Goal: Obtain resource: Download file/media

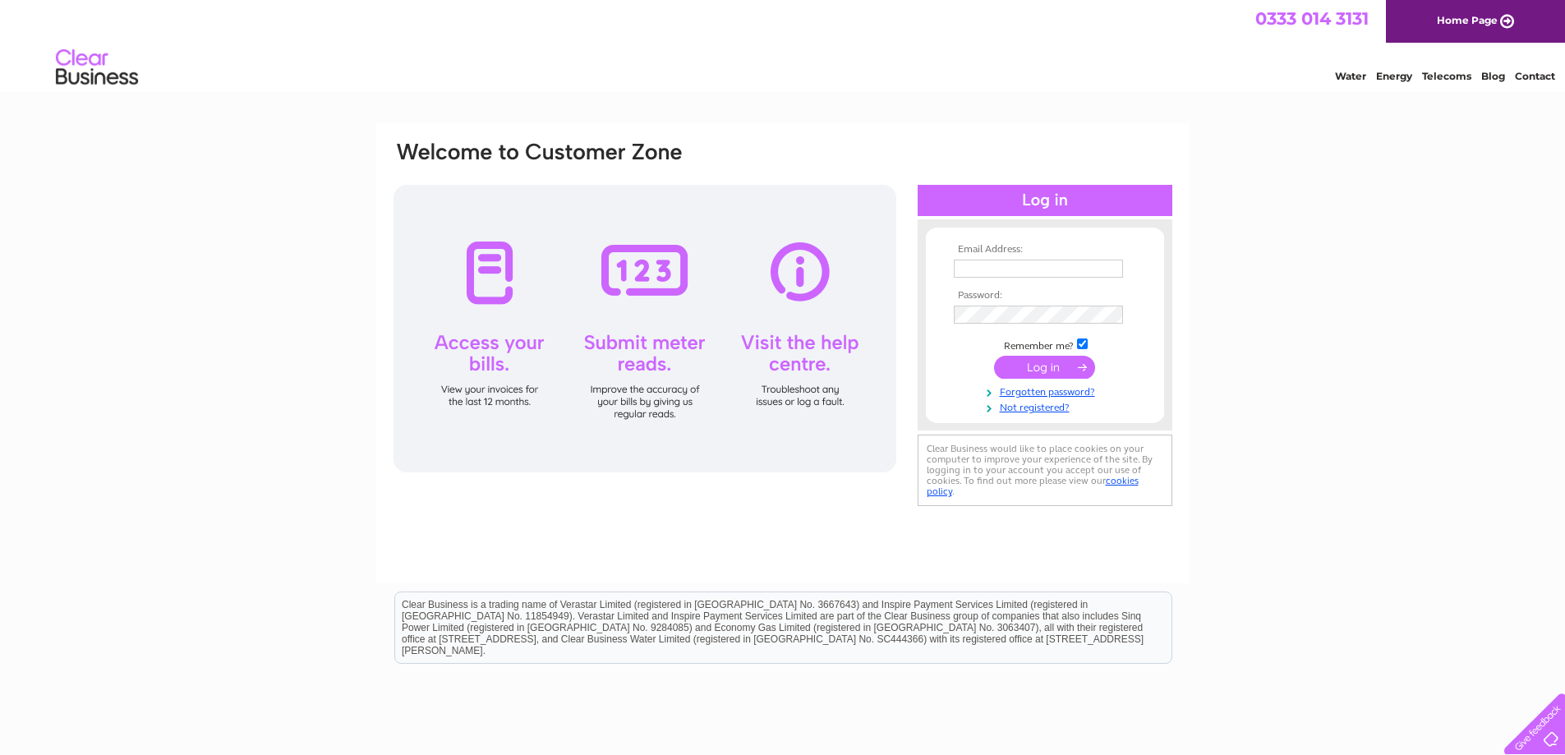
type input "[EMAIL_ADDRESS][DOMAIN_NAME]"
click at [1023, 362] on input "submit" at bounding box center [1044, 367] width 101 height 23
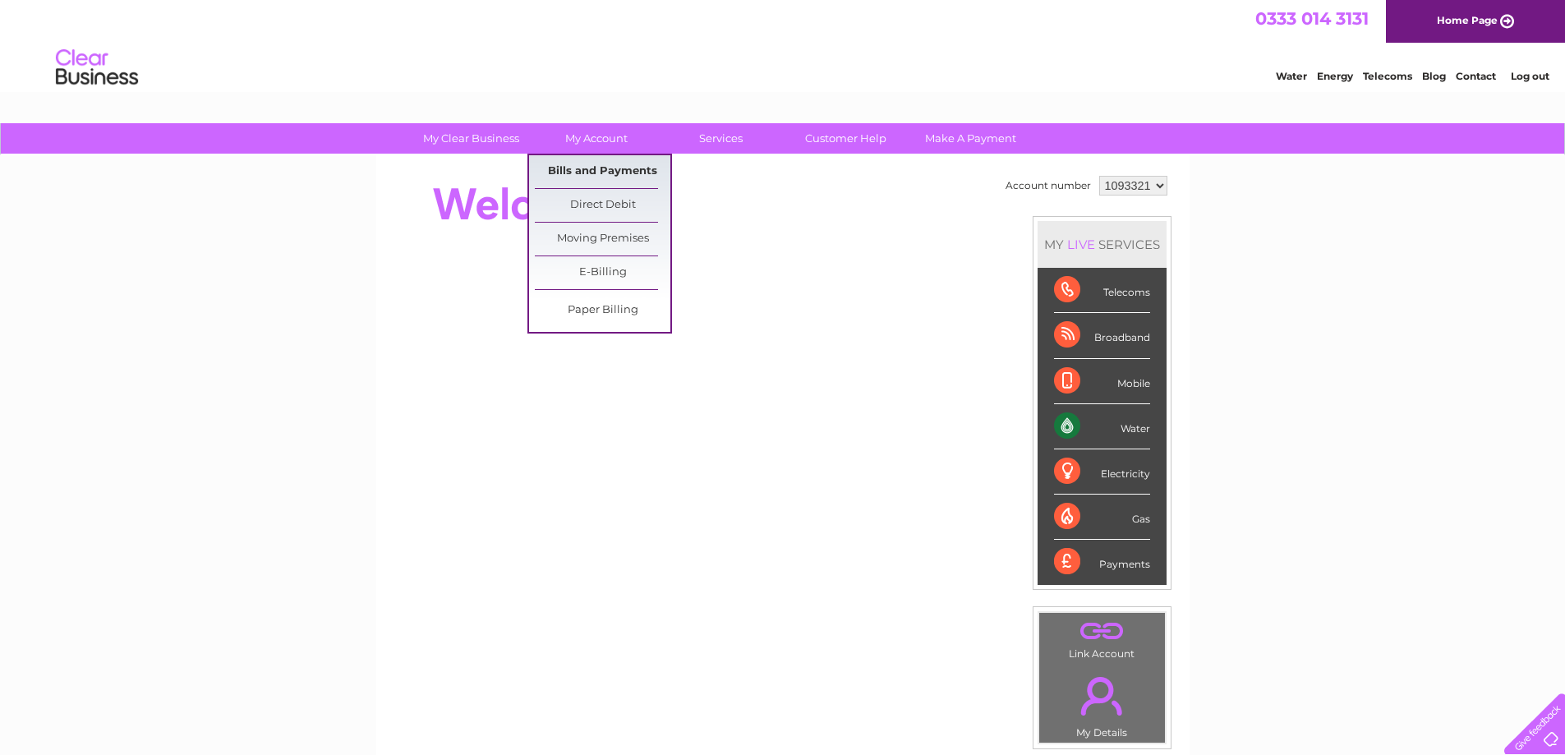
click at [608, 173] on link "Bills and Payments" at bounding box center [603, 171] width 136 height 33
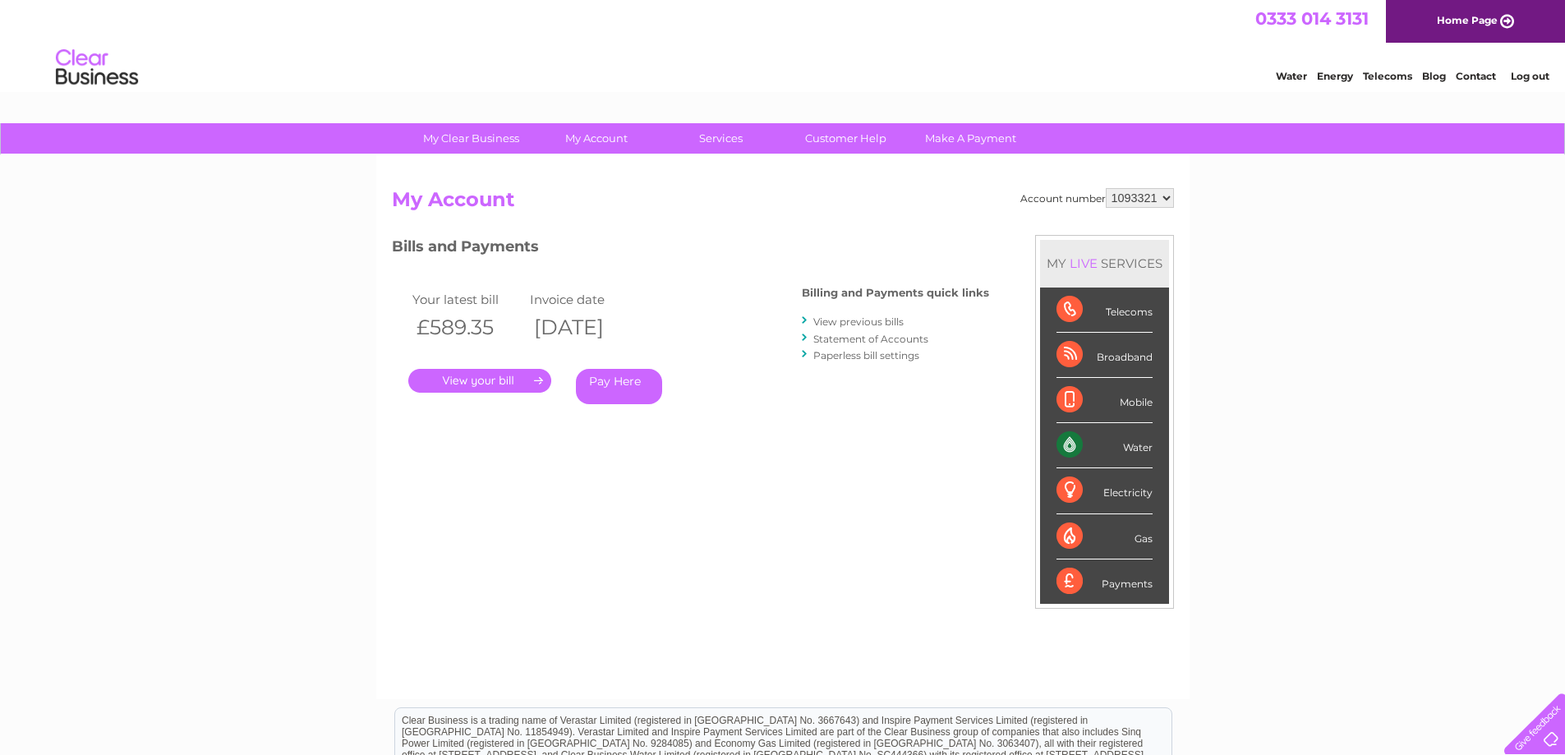
click at [506, 384] on link "." at bounding box center [479, 381] width 143 height 24
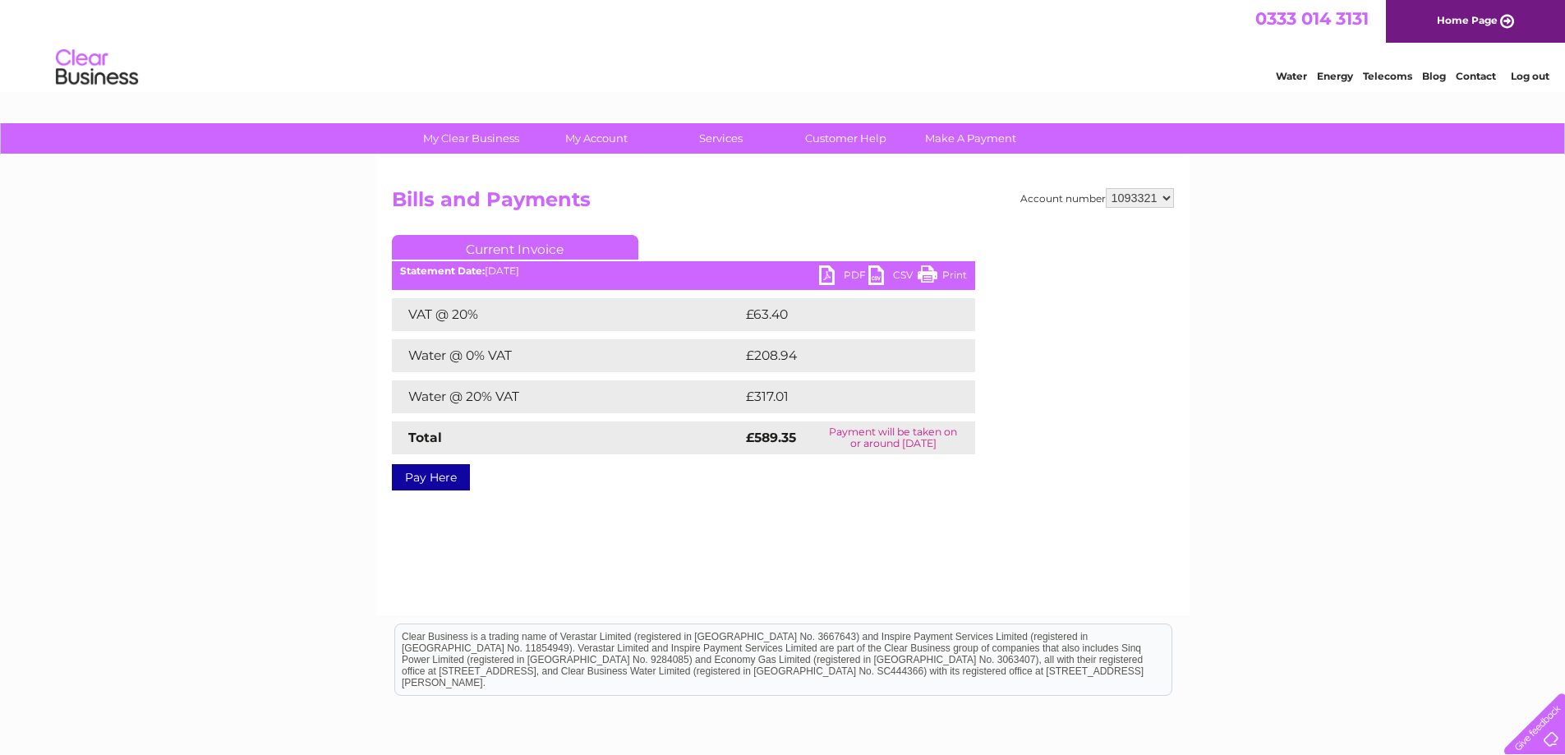
click at [839, 282] on link "PDF" at bounding box center [843, 277] width 49 height 24
click at [831, 275] on link "PDF" at bounding box center [843, 277] width 49 height 24
click at [846, 274] on link "PDF" at bounding box center [843, 277] width 49 height 24
click at [927, 272] on link "Print" at bounding box center [942, 277] width 49 height 24
click at [408, 475] on link "Pay Here" at bounding box center [431, 477] width 78 height 26
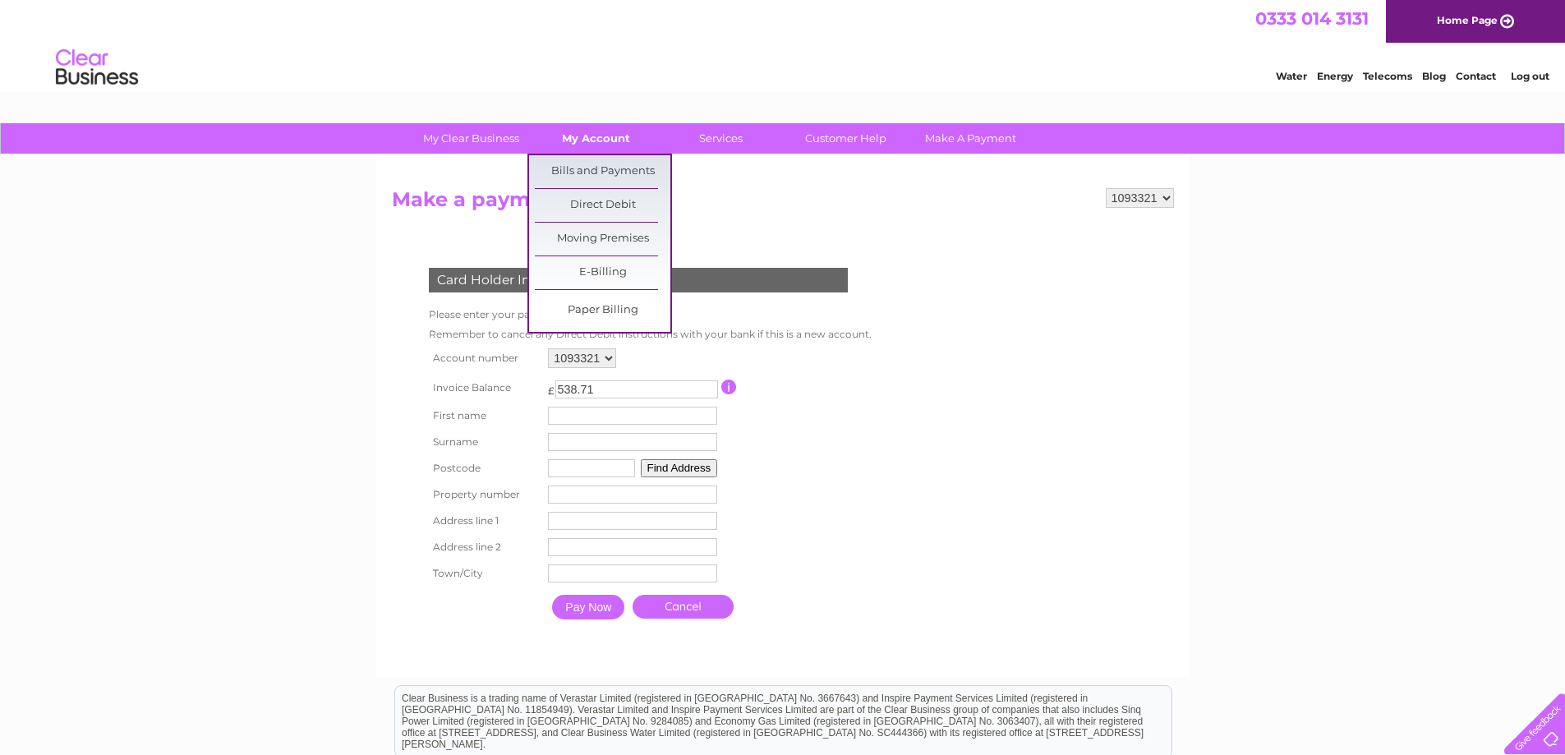
click at [615, 133] on link "My Account" at bounding box center [596, 138] width 136 height 30
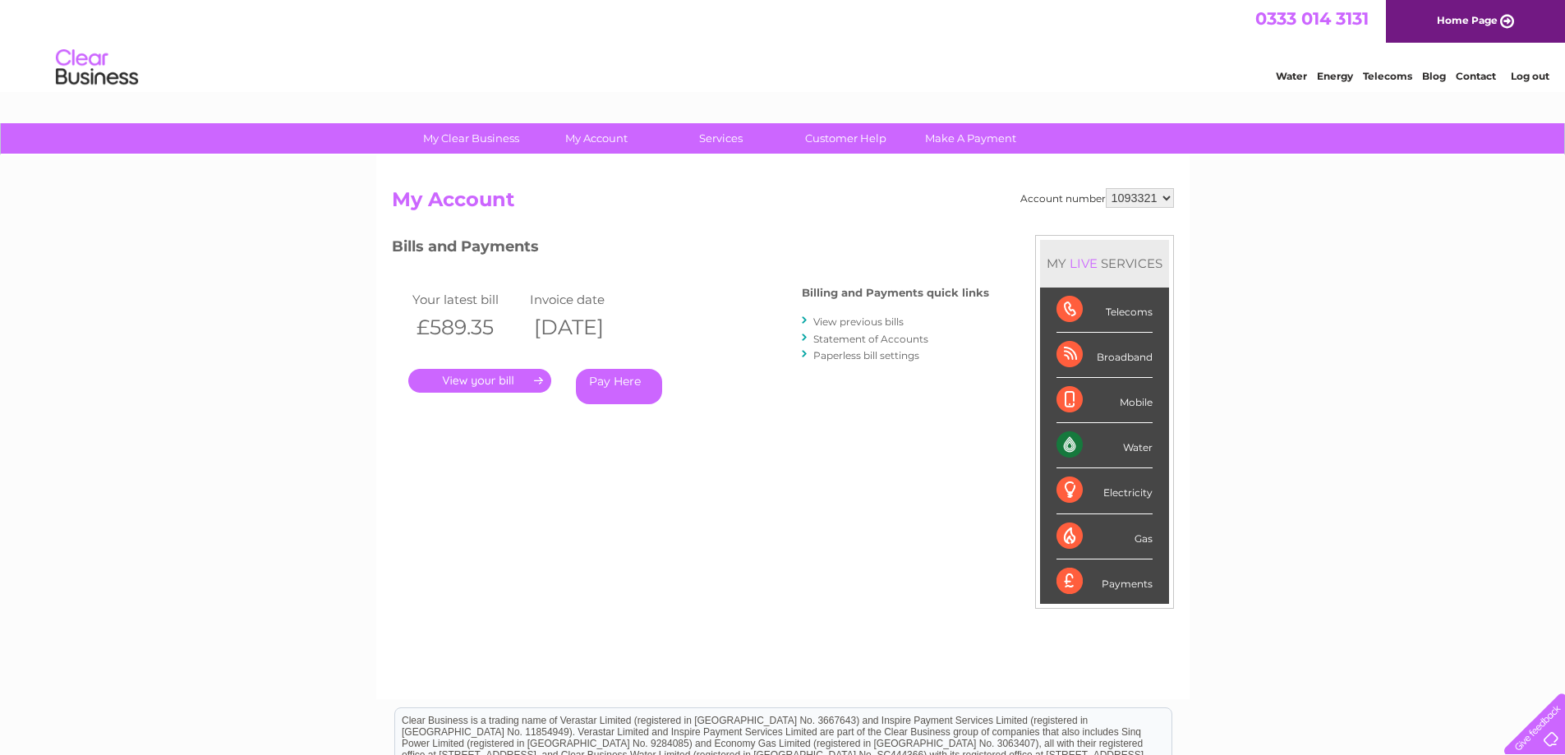
click at [492, 390] on link "." at bounding box center [479, 381] width 143 height 24
click at [487, 380] on link "." at bounding box center [479, 381] width 143 height 24
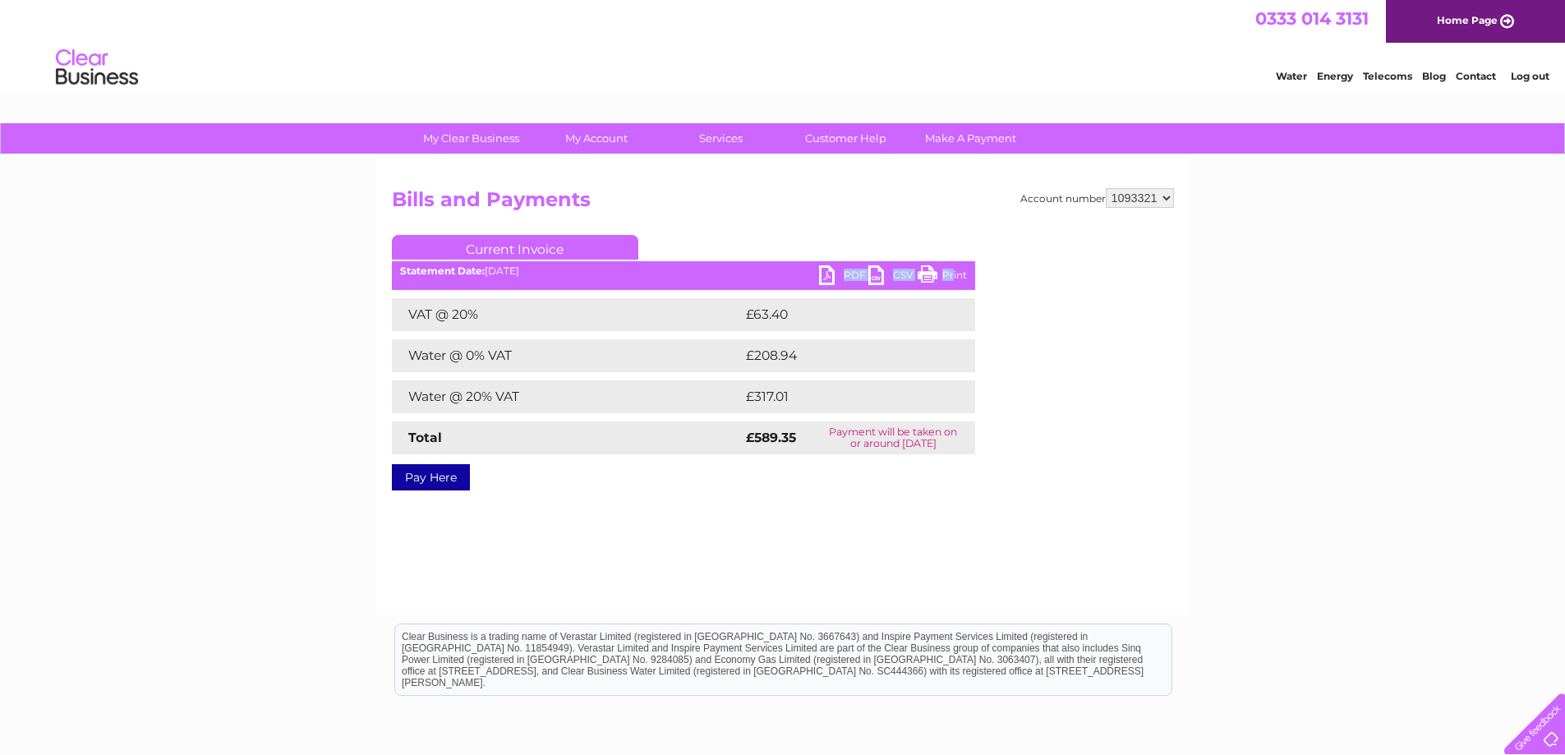
drag, startPoint x: 954, startPoint y: 273, endPoint x: 835, endPoint y: 269, distance: 118.3
click at [835, 269] on tr "PDF CSV Print" at bounding box center [893, 277] width 148 height 24
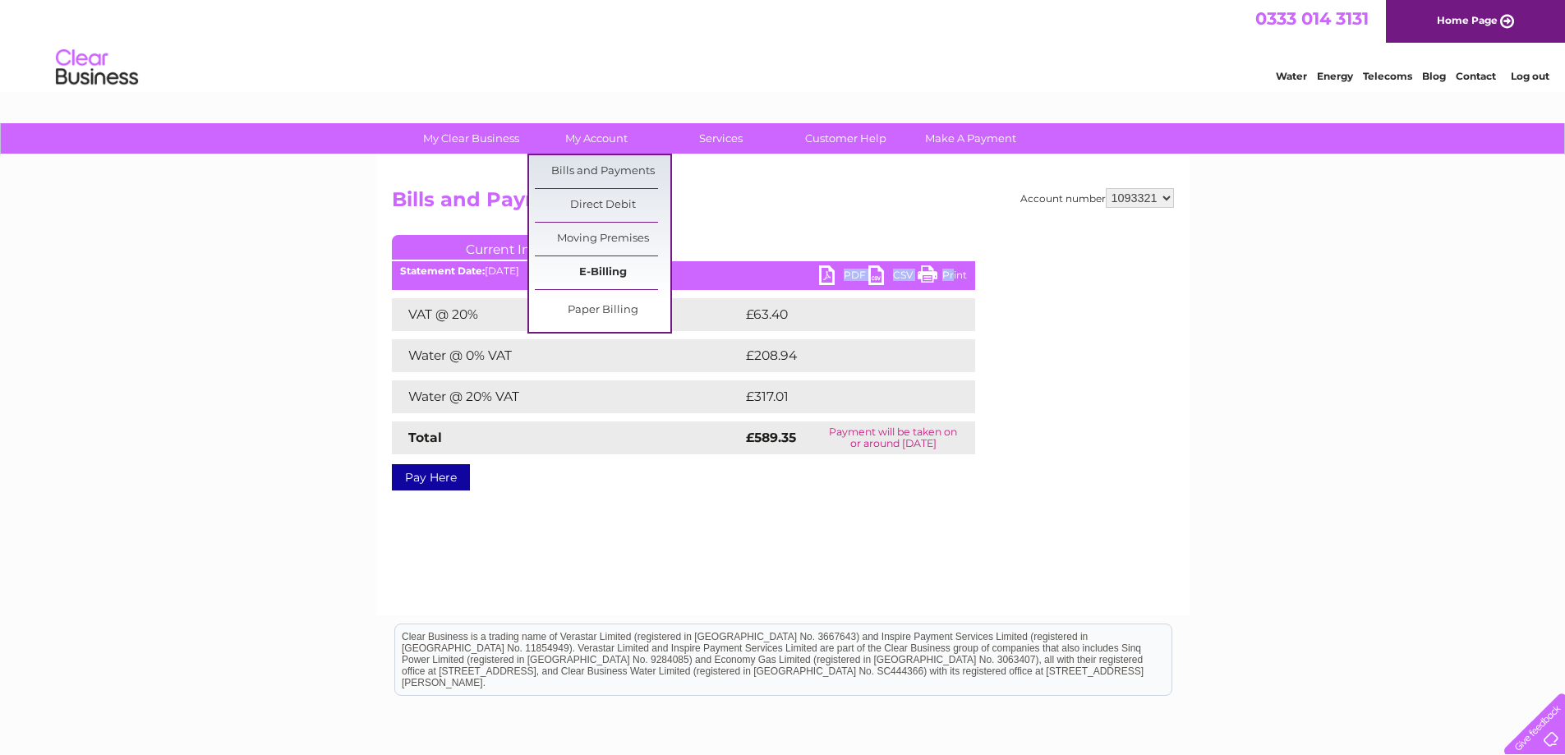
click at [622, 269] on link "E-Billing" at bounding box center [603, 272] width 136 height 33
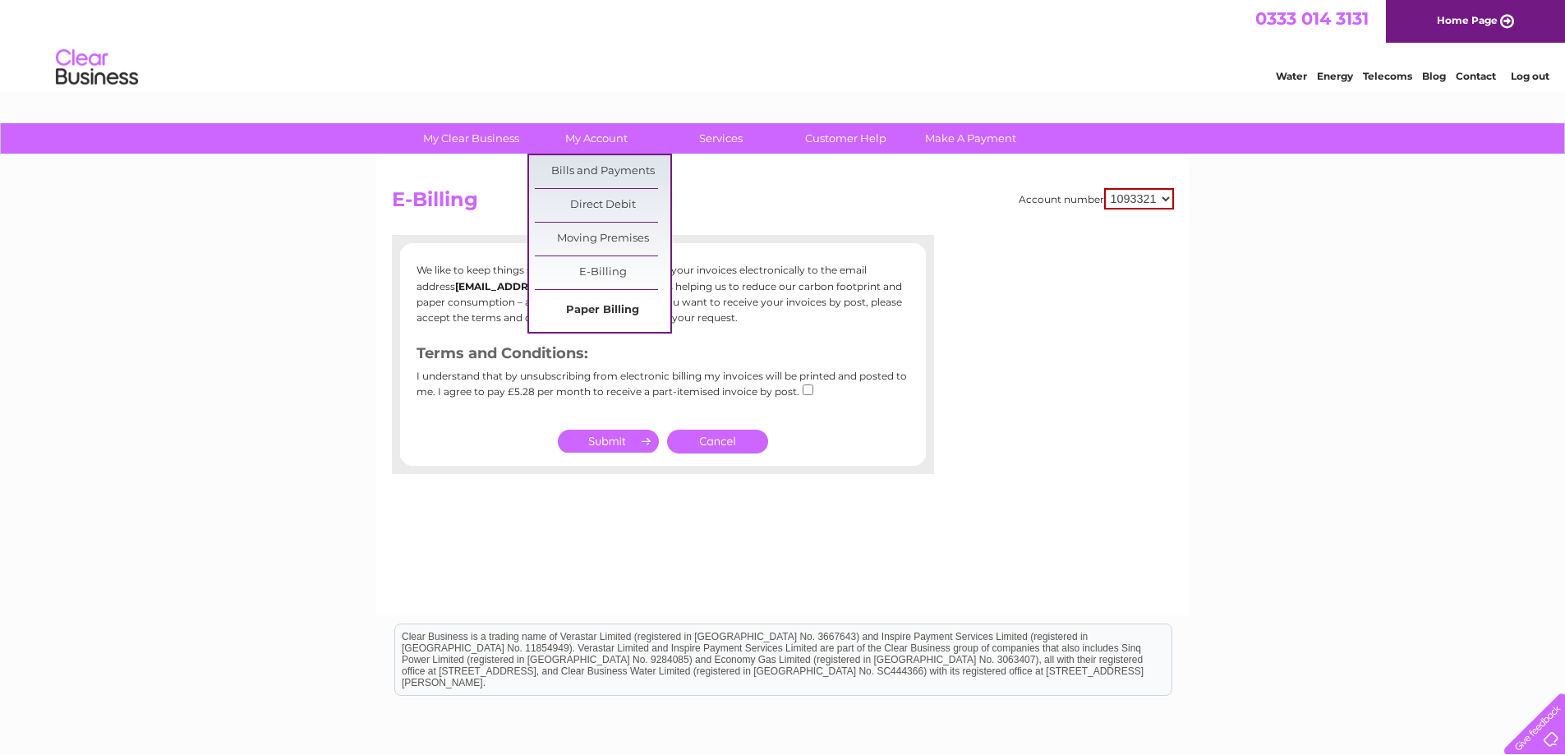
click at [601, 305] on link "Paper Billing" at bounding box center [603, 310] width 136 height 33
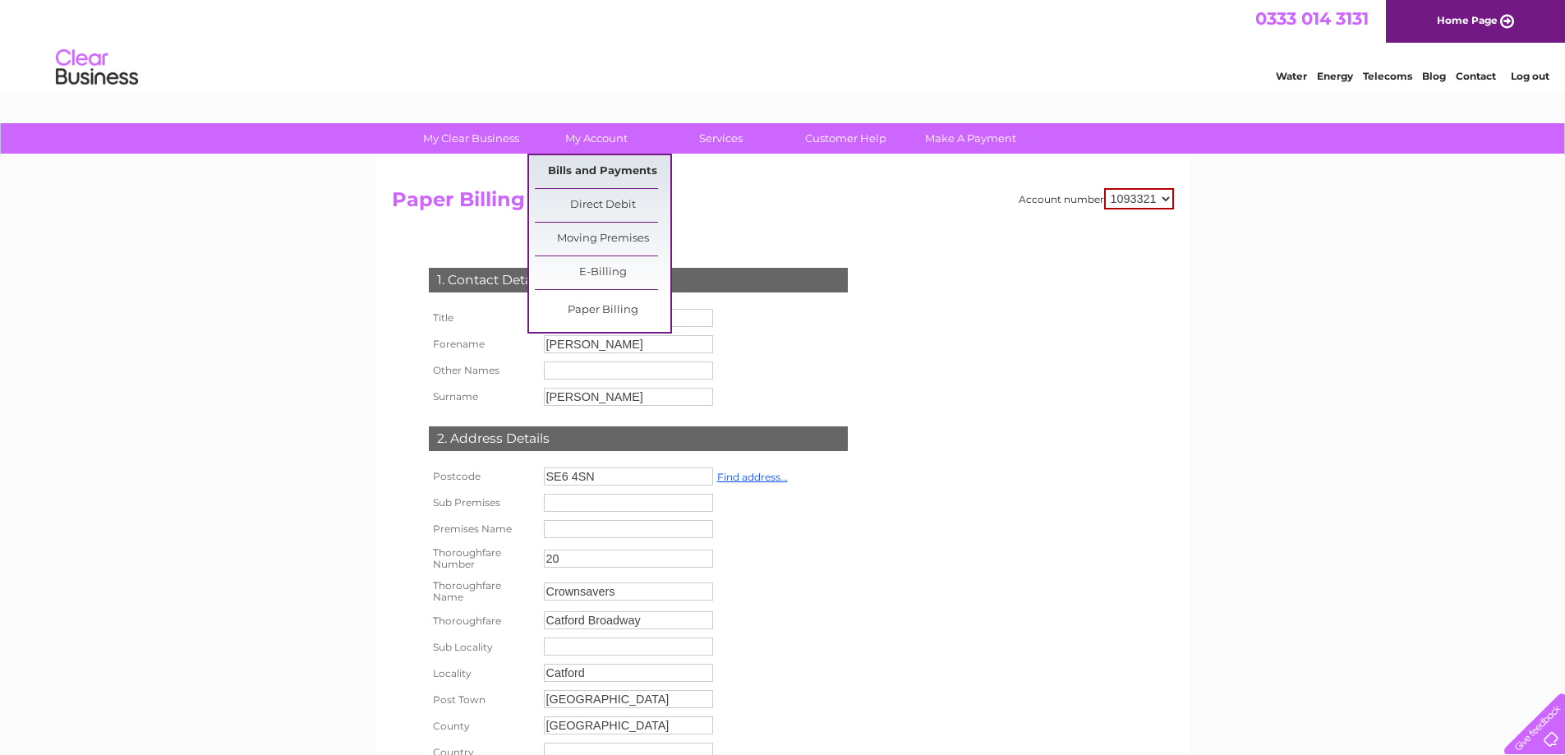
click at [583, 160] on link "Bills and Payments" at bounding box center [603, 171] width 136 height 33
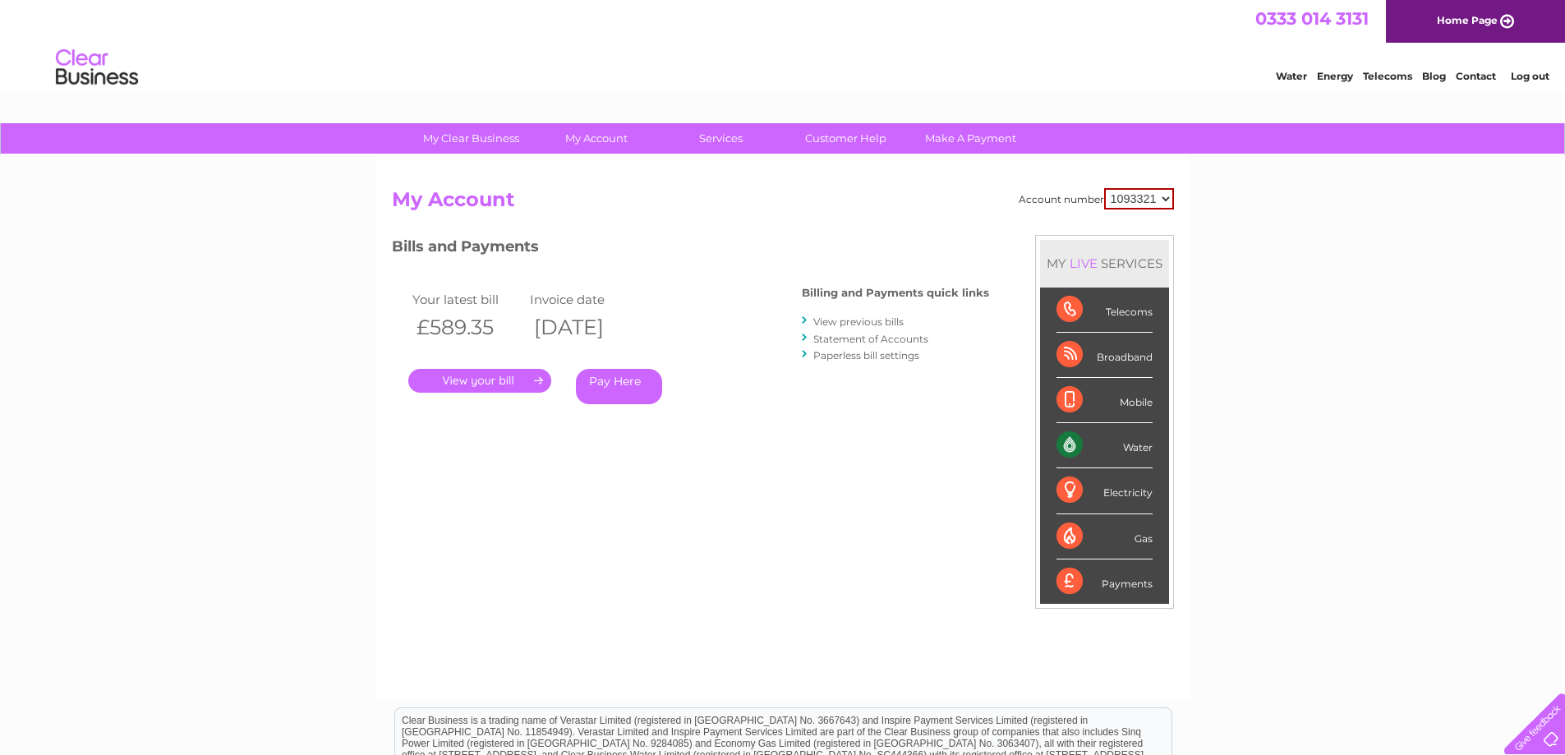
click at [842, 316] on link "View previous bills" at bounding box center [858, 321] width 90 height 12
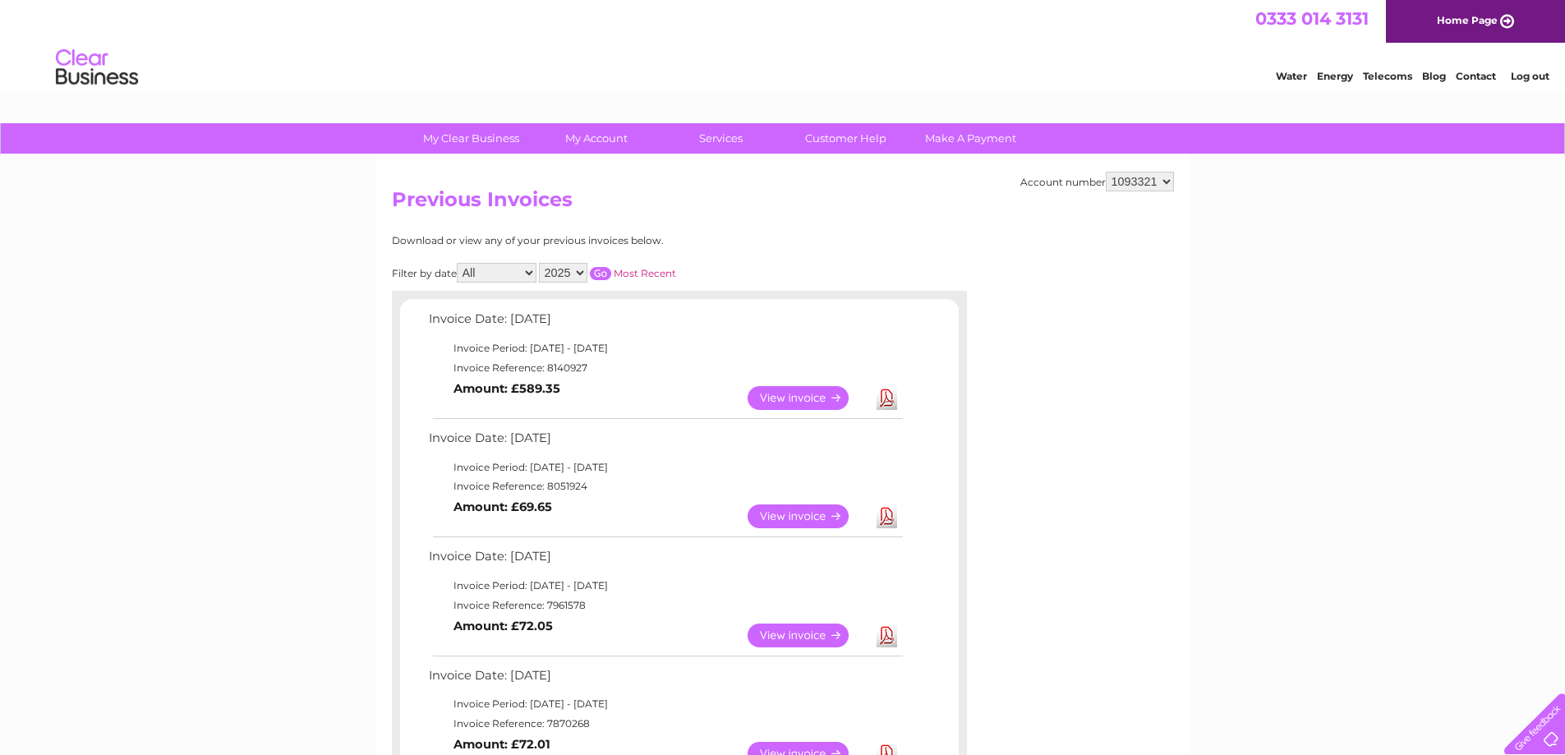
click at [781, 394] on link "View" at bounding box center [808, 398] width 121 height 24
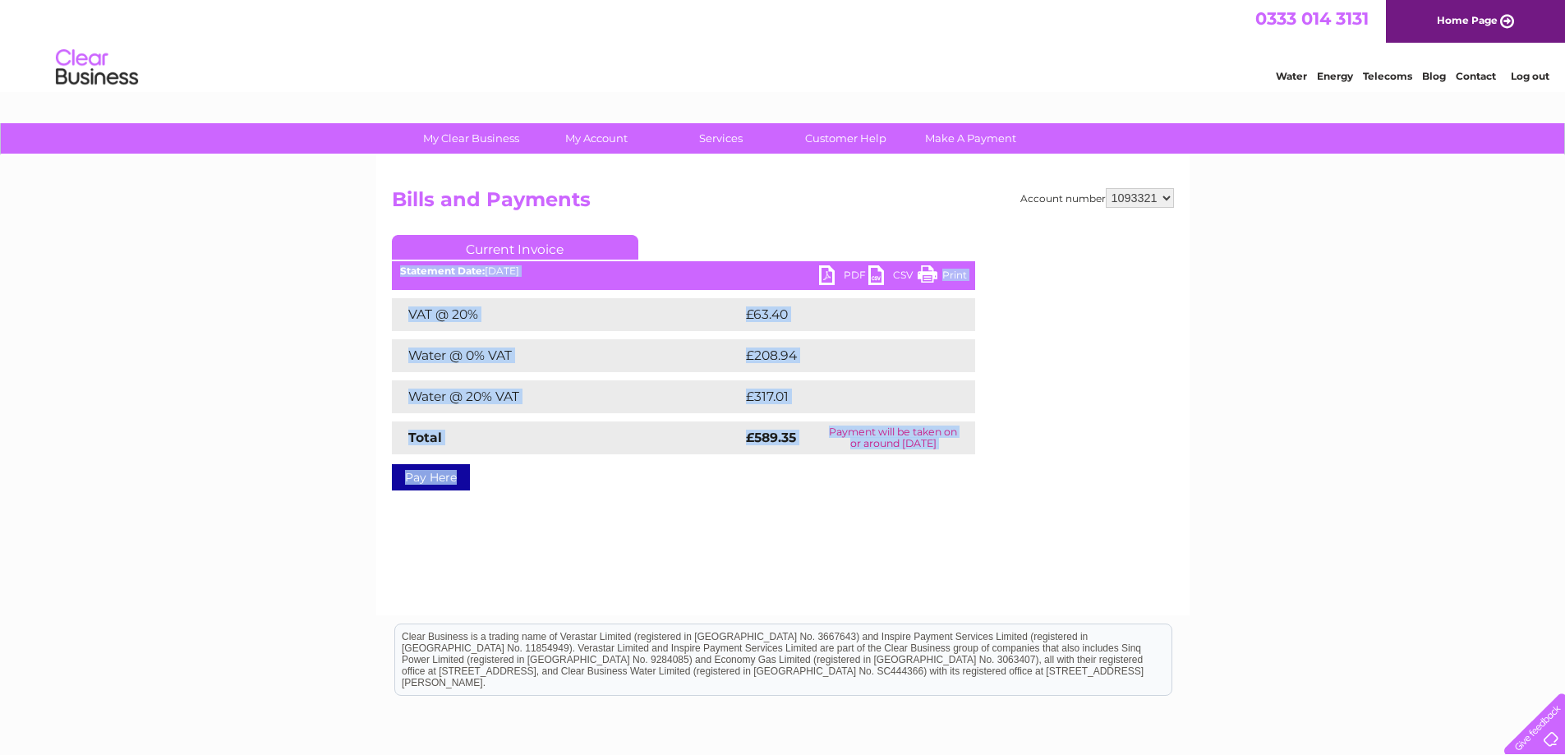
drag, startPoint x: 944, startPoint y: 274, endPoint x: 843, endPoint y: 473, distance: 223.0
click at [843, 473] on div "Current Invoice PDF CSV Print Statement Date: [DATE]" at bounding box center [683, 359] width 583 height 249
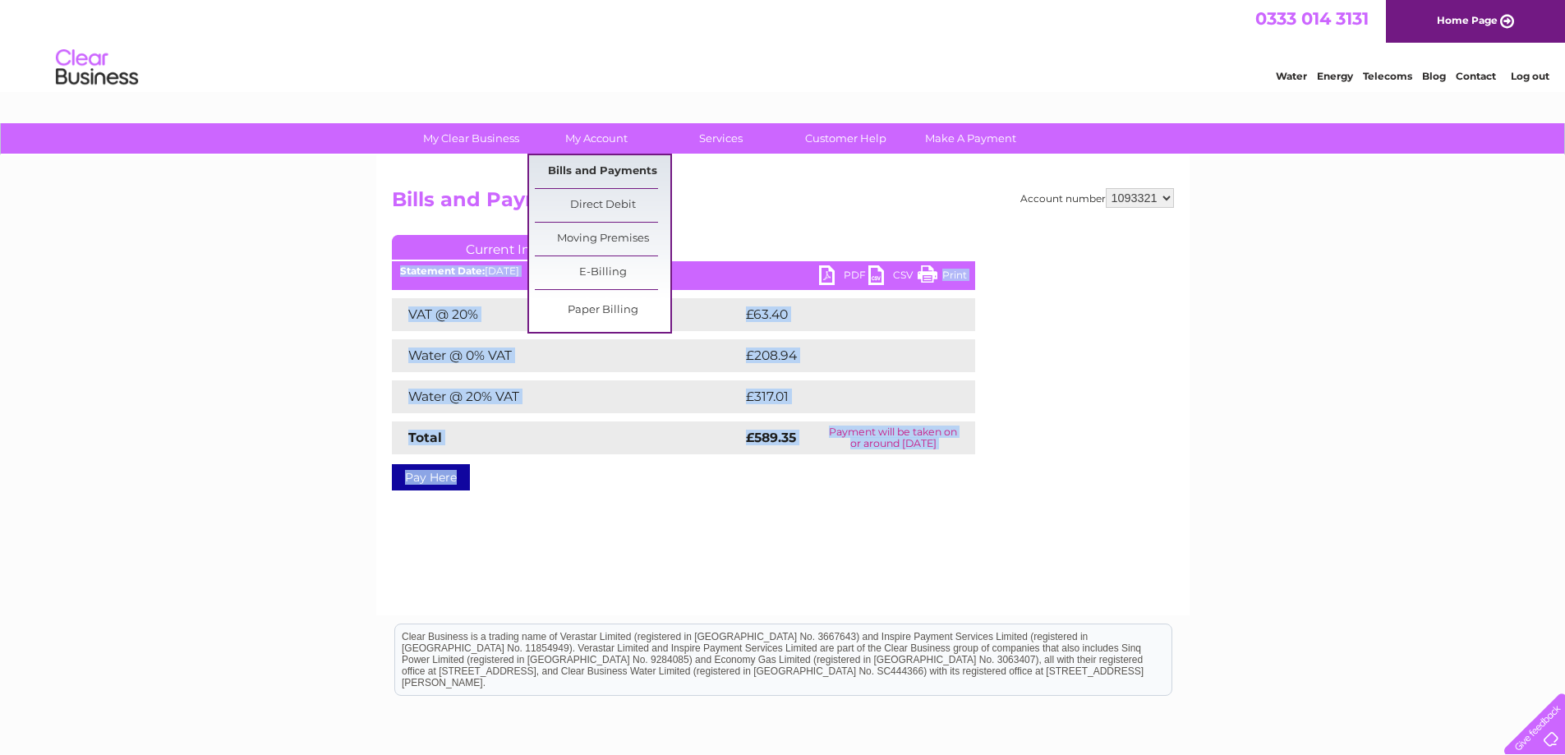
click at [591, 167] on link "Bills and Payments" at bounding box center [603, 171] width 136 height 33
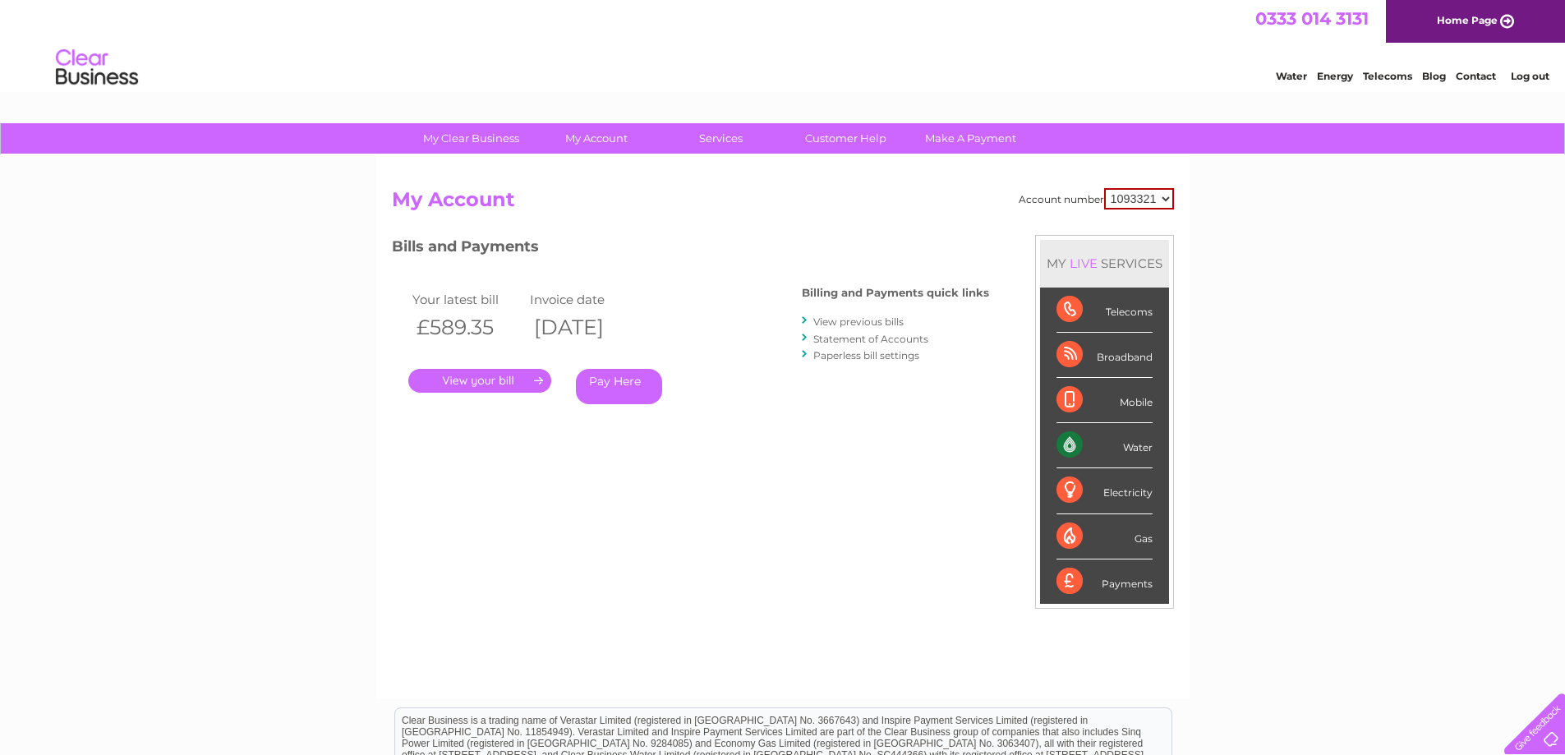
click at [848, 318] on link "View previous bills" at bounding box center [858, 321] width 90 height 12
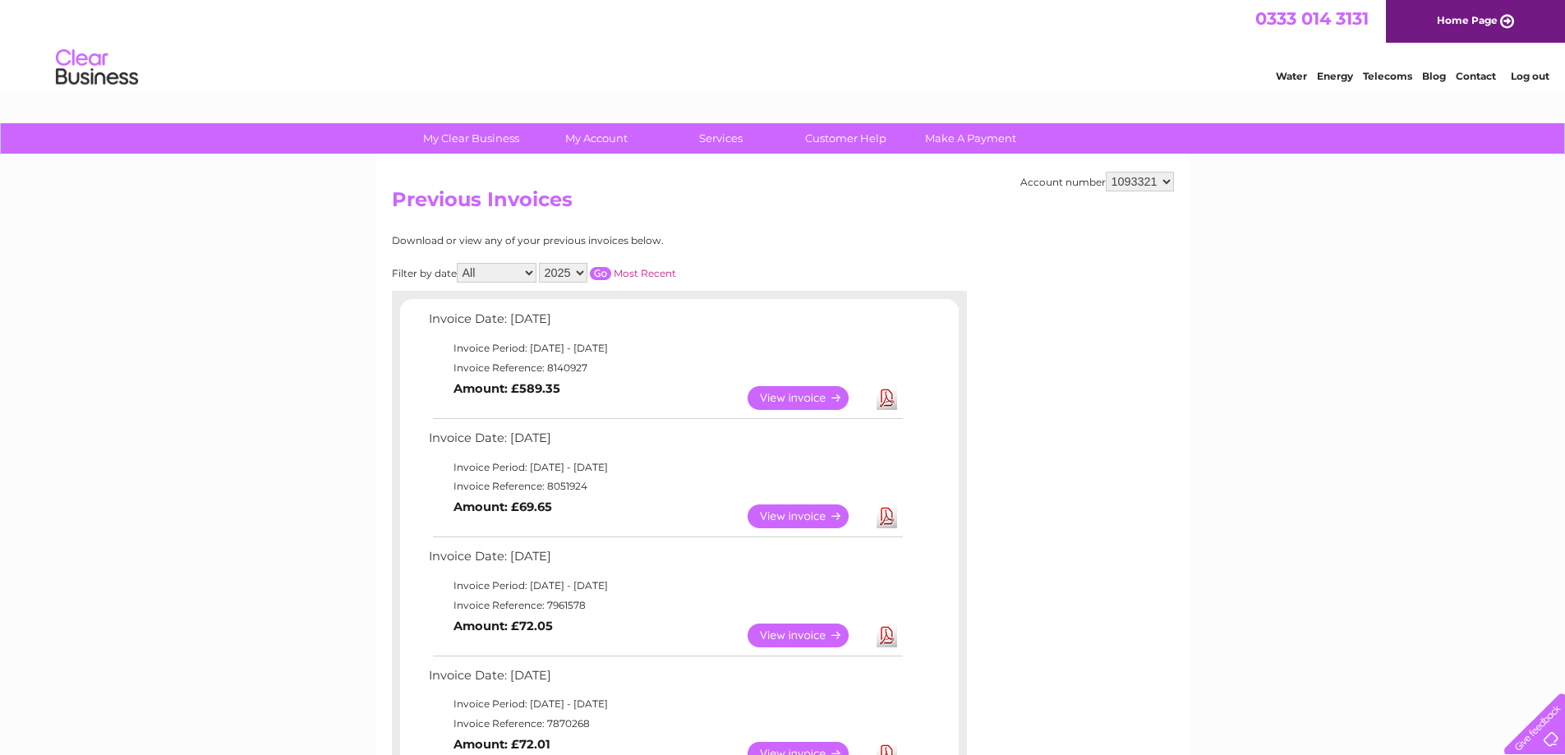
click at [891, 396] on link "Download" at bounding box center [887, 398] width 21 height 24
